Goal: Information Seeking & Learning: Learn about a topic

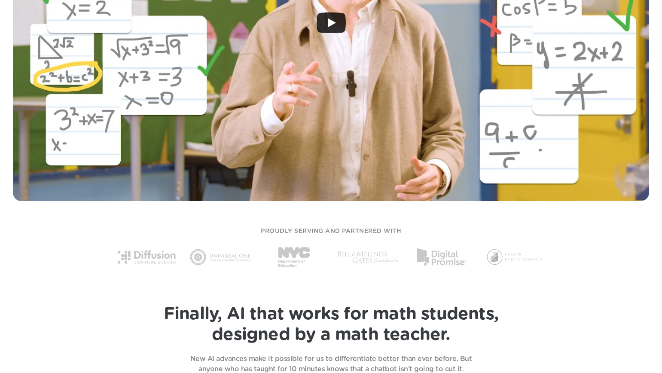
scroll to position [393, 0]
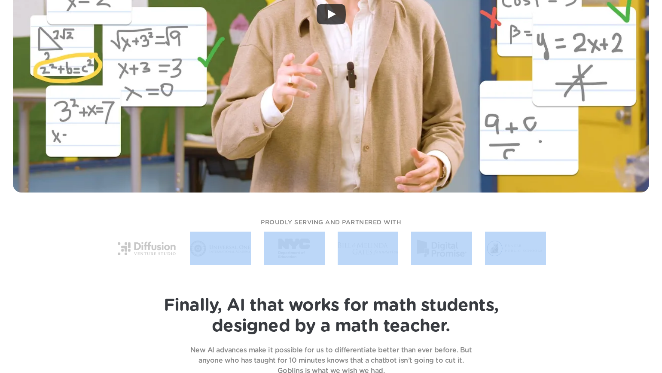
drag, startPoint x: 250, startPoint y: 231, endPoint x: 330, endPoint y: 278, distance: 93.2
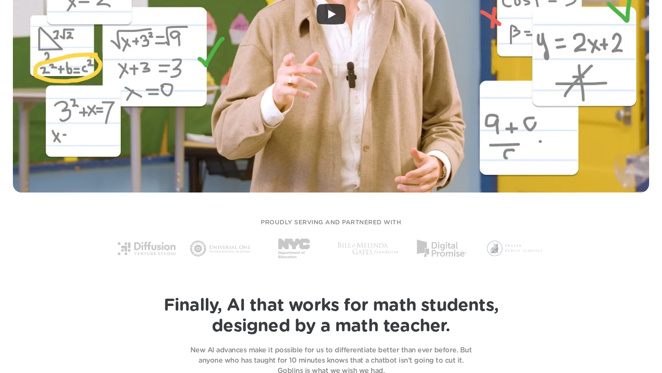
click at [312, 299] on span "Finally, AI that works for math students," at bounding box center [331, 305] width 335 height 17
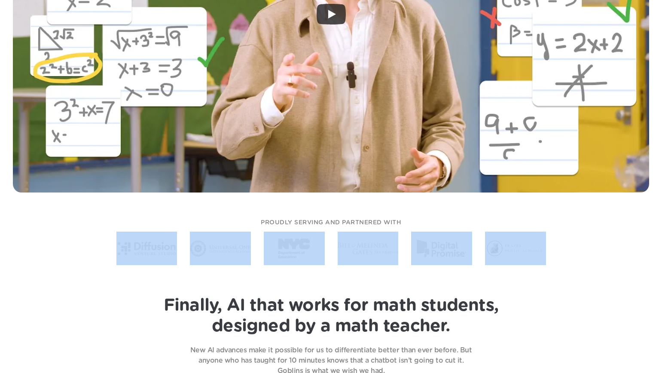
drag, startPoint x: 101, startPoint y: 234, endPoint x: 560, endPoint y: 260, distance: 459.8
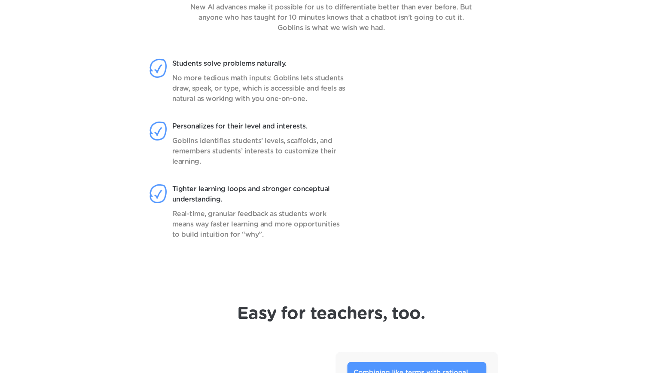
scroll to position [736, 0]
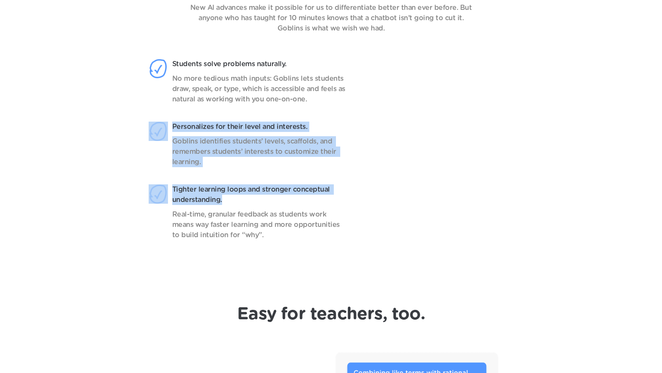
drag, startPoint x: 209, startPoint y: 106, endPoint x: 249, endPoint y: 199, distance: 101.6
click at [249, 197] on div "Students solve problems naturally. No more tedious math inputs: Goblins lets st…" at bounding box center [252, 158] width 207 height 198
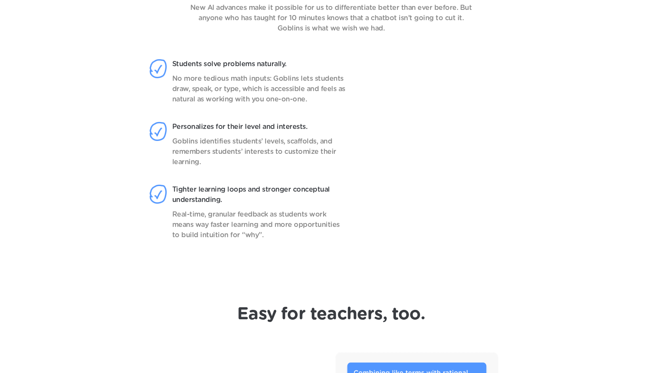
click at [249, 201] on p "Tighter learning loops and stronger conceptual understanding." at bounding box center [259, 194] width 175 height 21
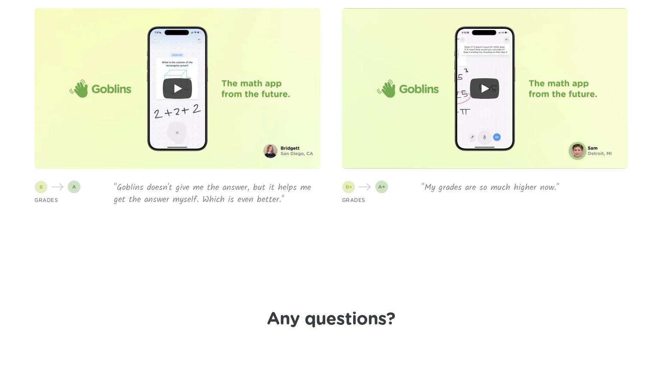
scroll to position [2149, 0]
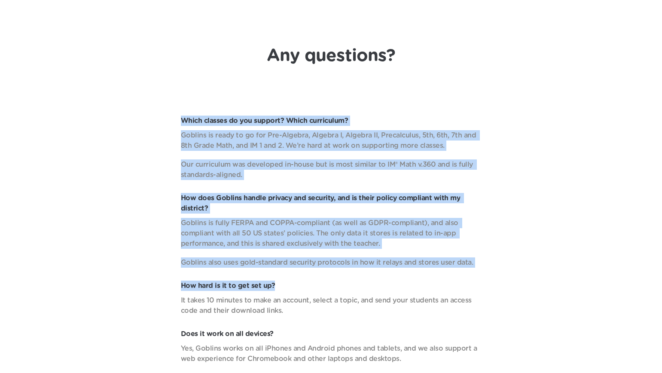
drag, startPoint x: 165, startPoint y: 117, endPoint x: 325, endPoint y: 284, distance: 231.8
click at [325, 284] on div "Which classes do you support? Which curriculum? Goblins is ready to go for Pre-…" at bounding box center [330, 293] width 627 height 355
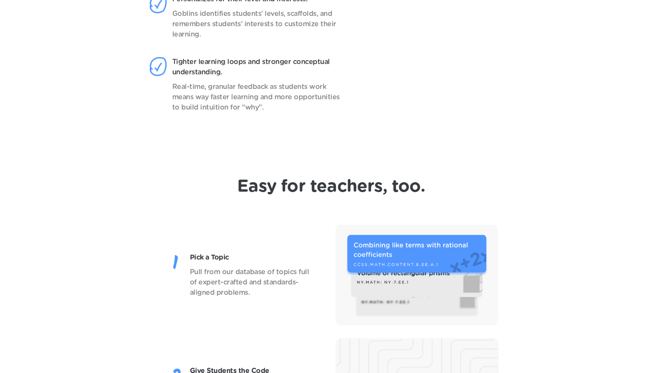
scroll to position [0, 0]
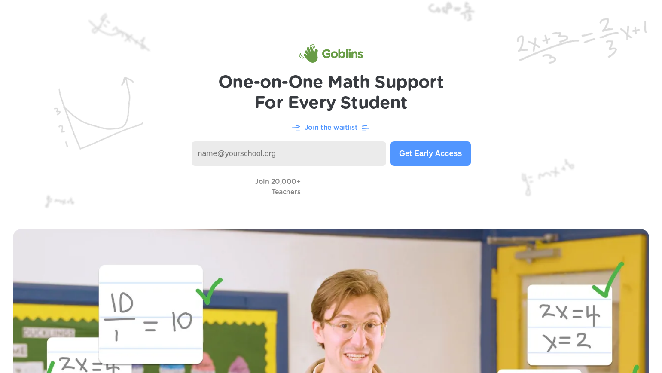
click at [316, 113] on h1 "One-on-One Math Support For Every Student" at bounding box center [330, 92] width 225 height 41
drag, startPoint x: 276, startPoint y: 122, endPoint x: 433, endPoint y: 126, distance: 157.2
click at [433, 126] on div "Join the waitlist" at bounding box center [330, 127] width 627 height 11
drag, startPoint x: 427, startPoint y: 93, endPoint x: 233, endPoint y: 69, distance: 195.2
click at [427, 93] on h1 "One-on-One Math Support For Every Student" at bounding box center [330, 92] width 225 height 41
